Goal: Information Seeking & Learning: Understand process/instructions

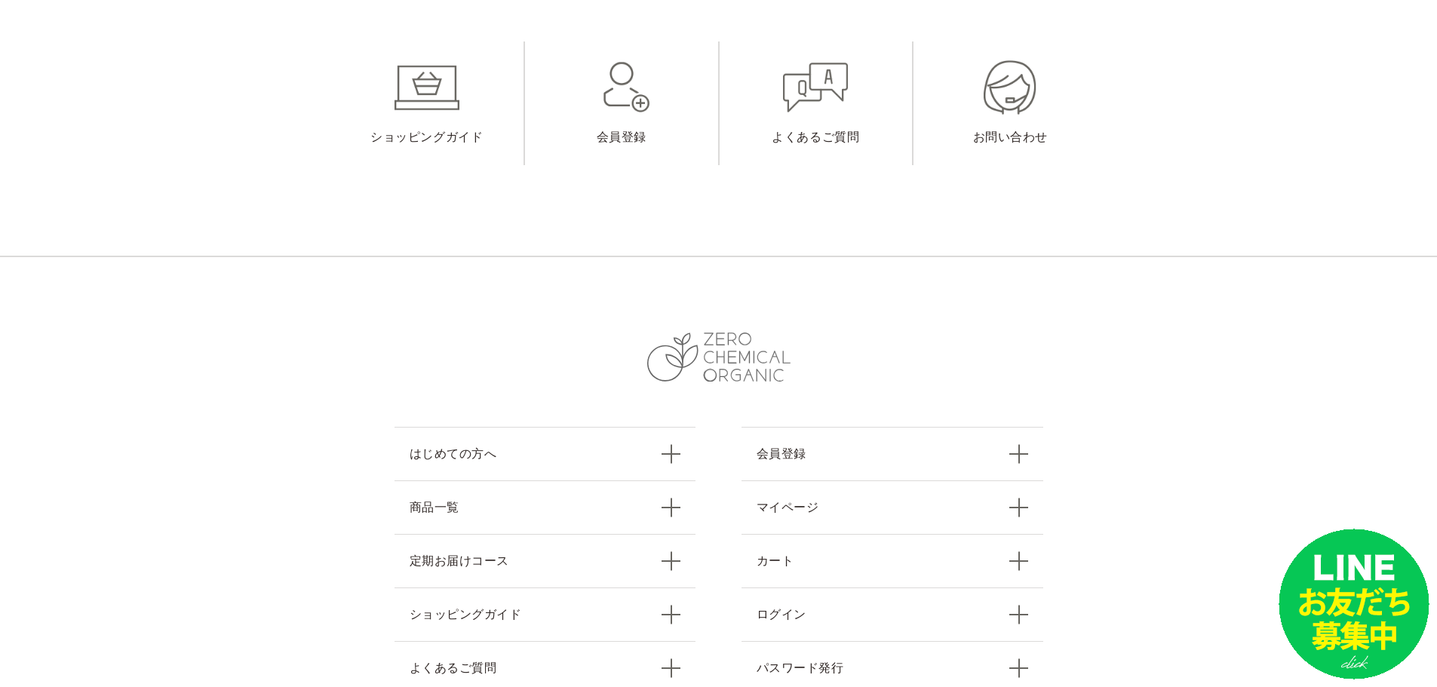
scroll to position [6128, 0]
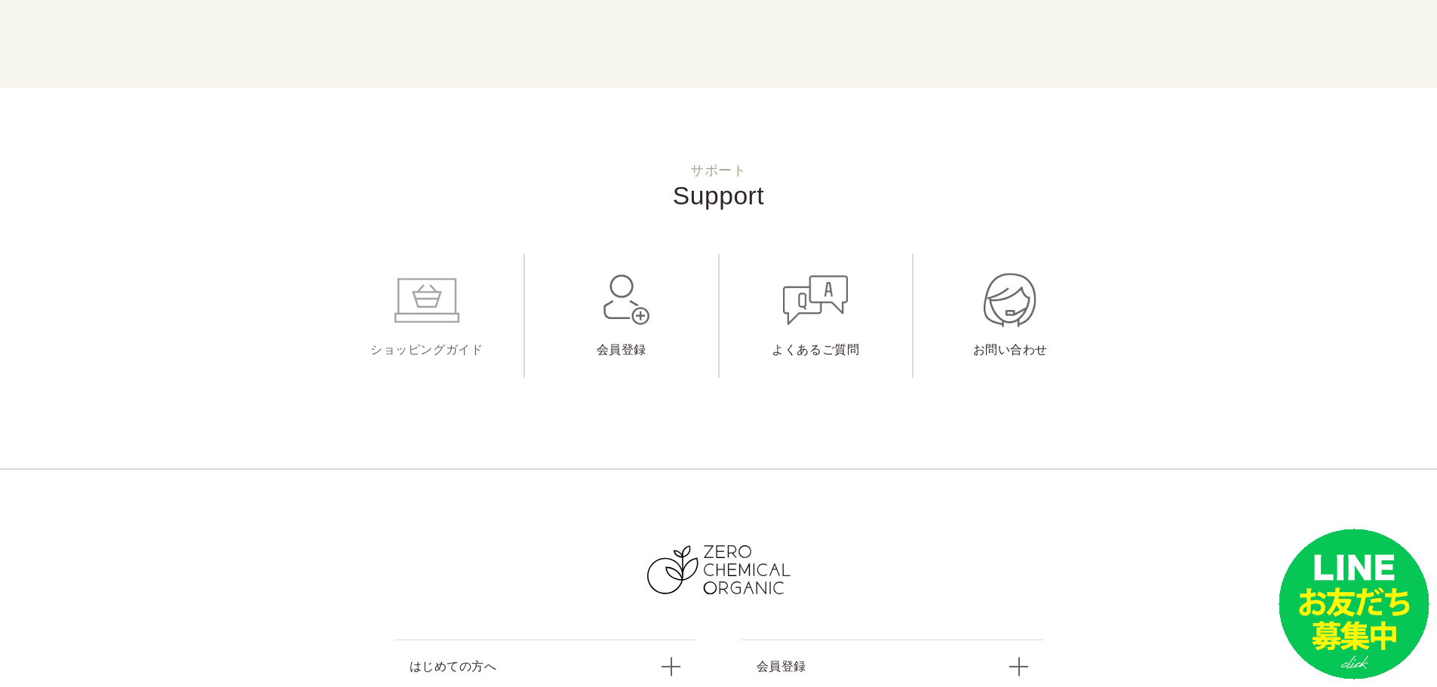
click at [423, 287] on link "ショッピングガイド" at bounding box center [427, 316] width 194 height 124
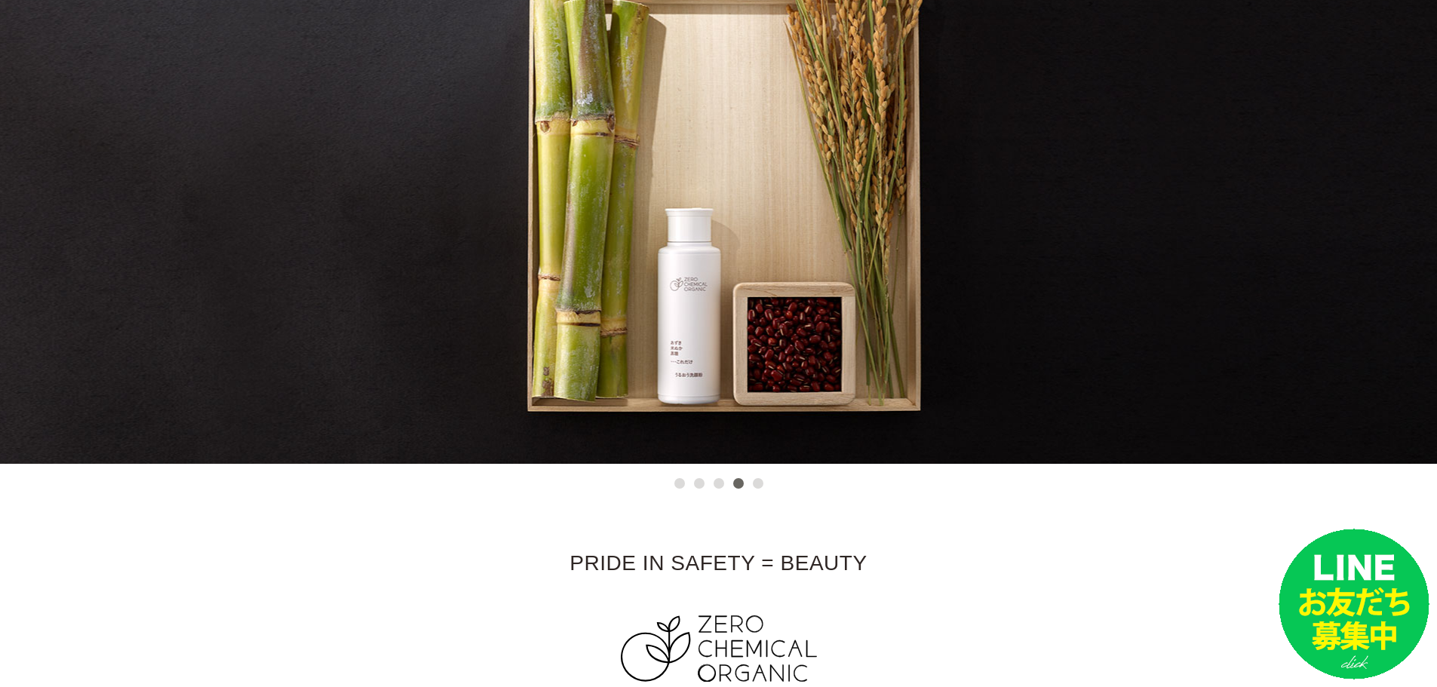
scroll to position [0, 0]
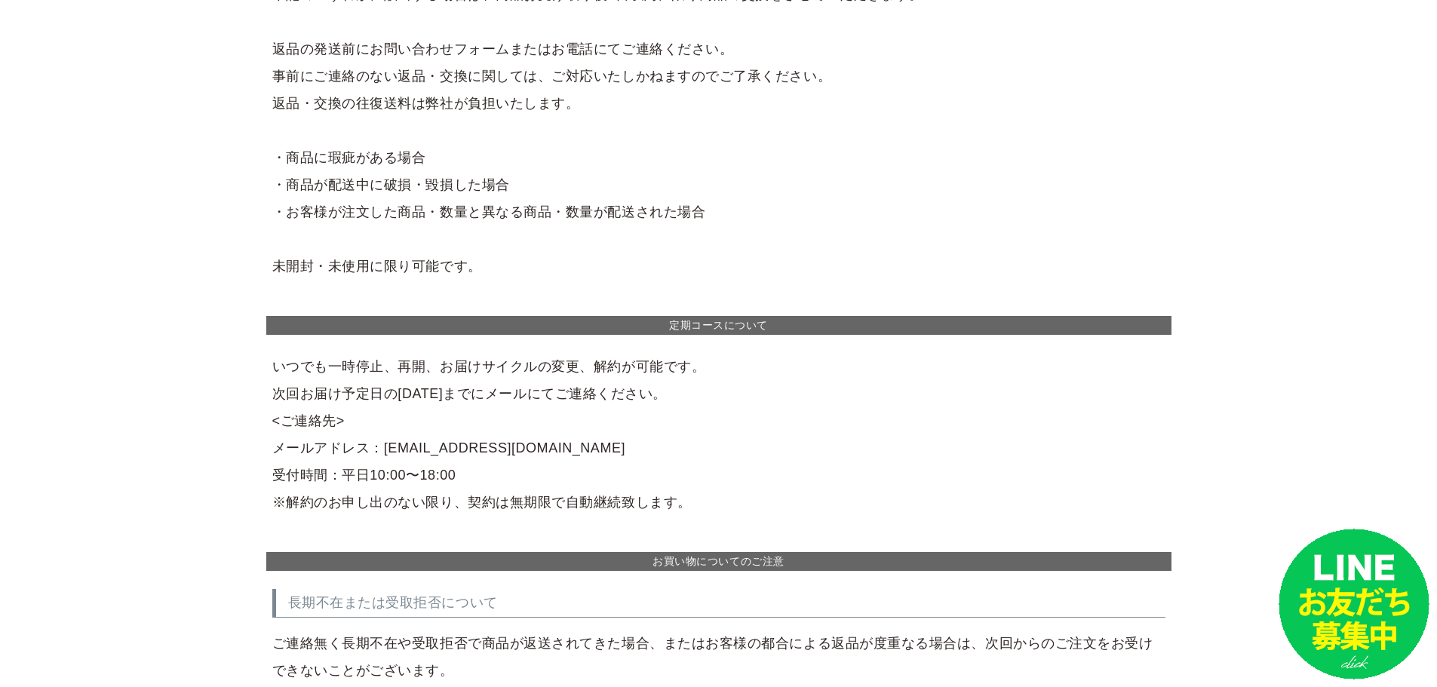
scroll to position [2564, 0]
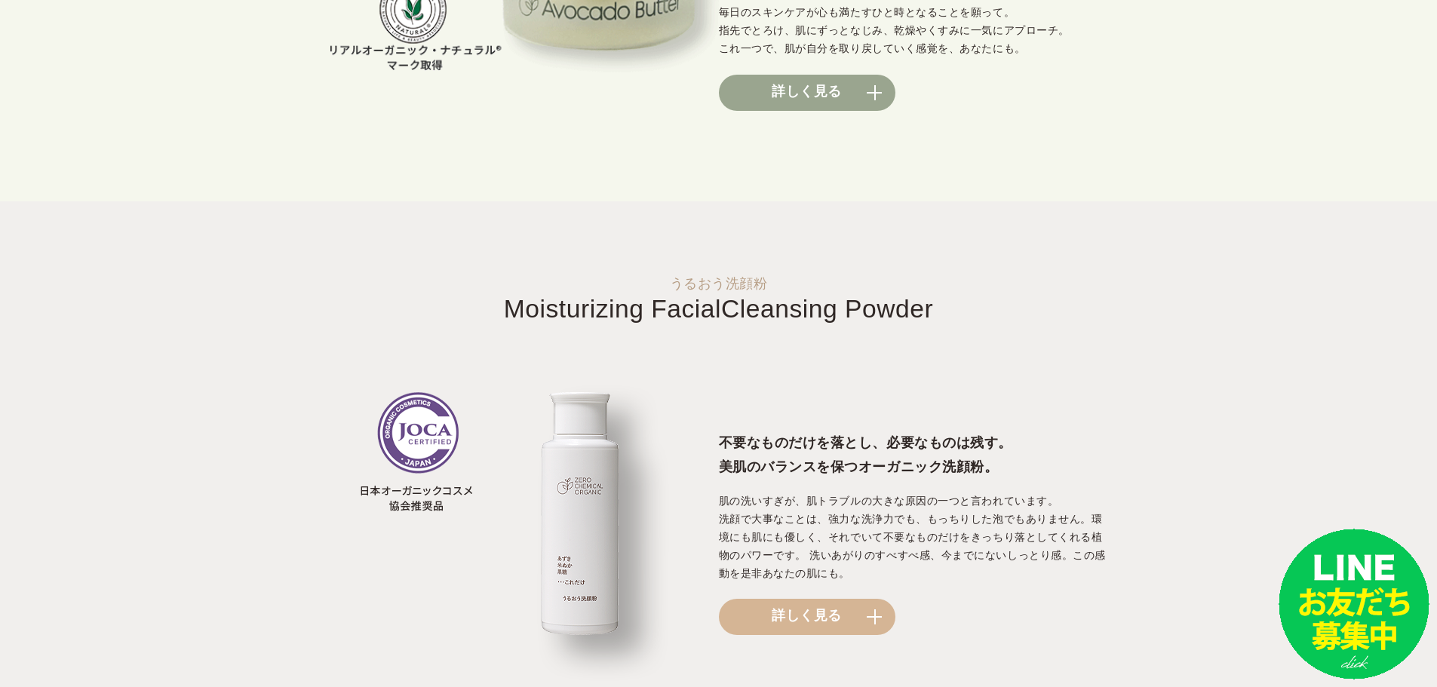
scroll to position [1509, 0]
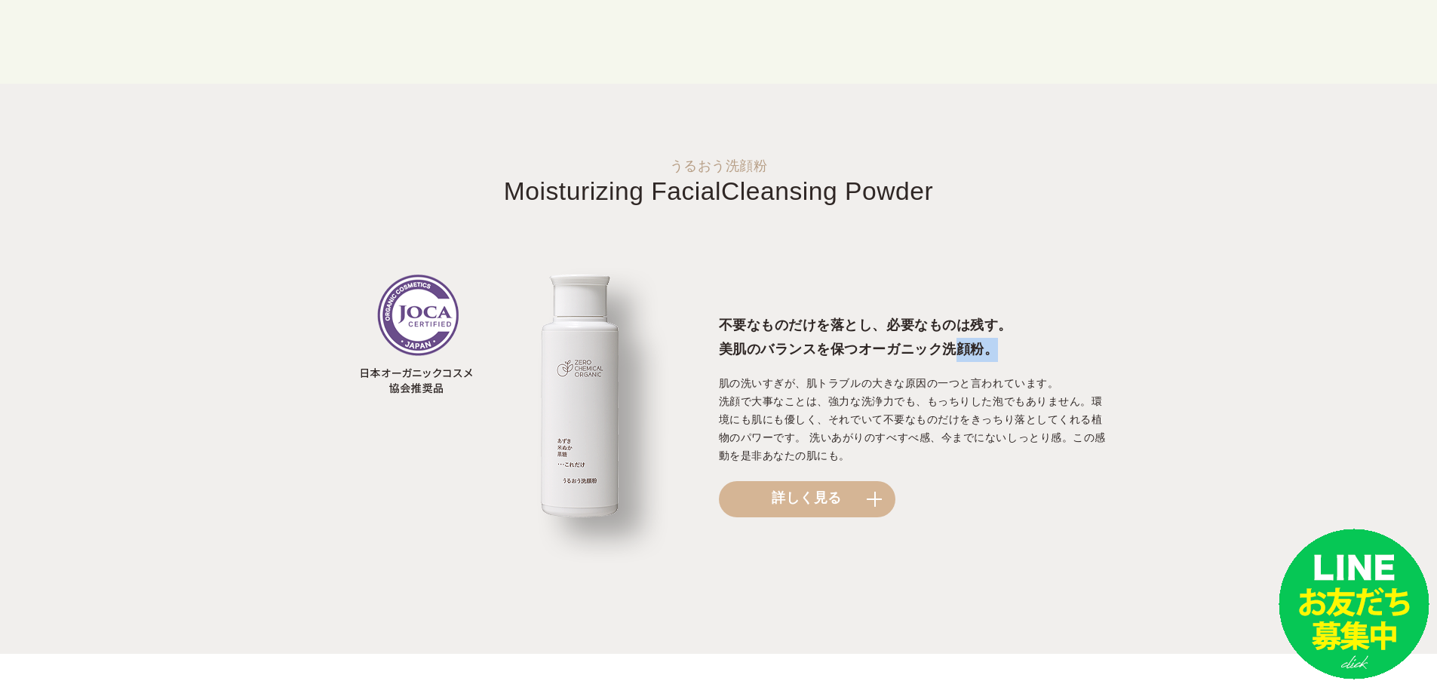
drag, startPoint x: 932, startPoint y: 350, endPoint x: 968, endPoint y: 351, distance: 36.2
click at [968, 351] on h3 "不要なものだけを落とし、必要なものは残す。 美肌のバランスを保つオーガニック洗顔粉。" at bounding box center [913, 338] width 388 height 48
copy h3 "洗顔粉"
